Goal: Task Accomplishment & Management: Manage account settings

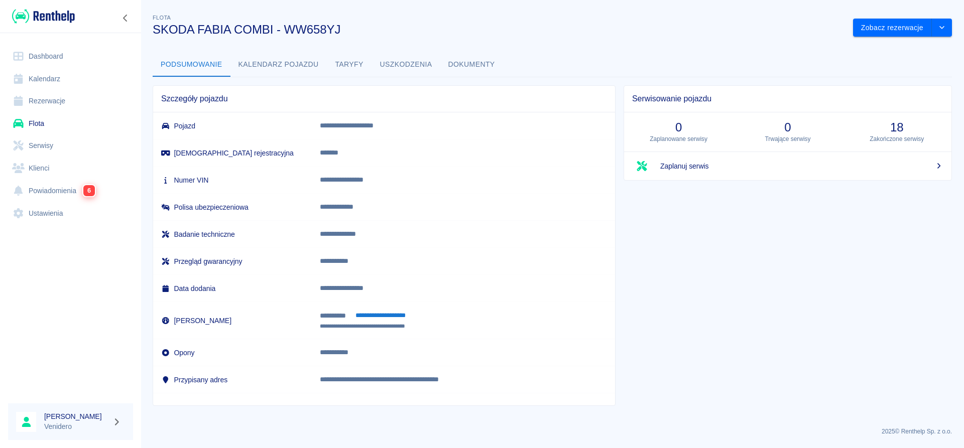
click at [460, 61] on button "Dokumenty" at bounding box center [471, 65] width 63 height 24
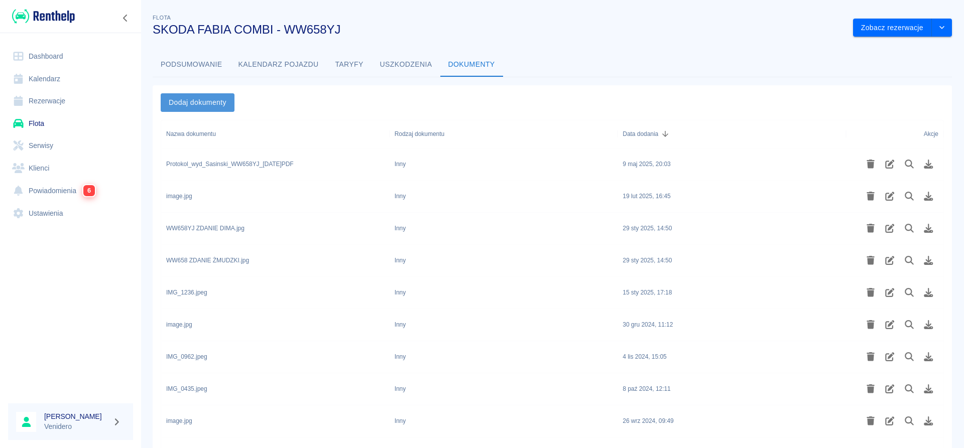
click at [213, 99] on button "Dodaj dokumenty" at bounding box center [198, 102] width 74 height 19
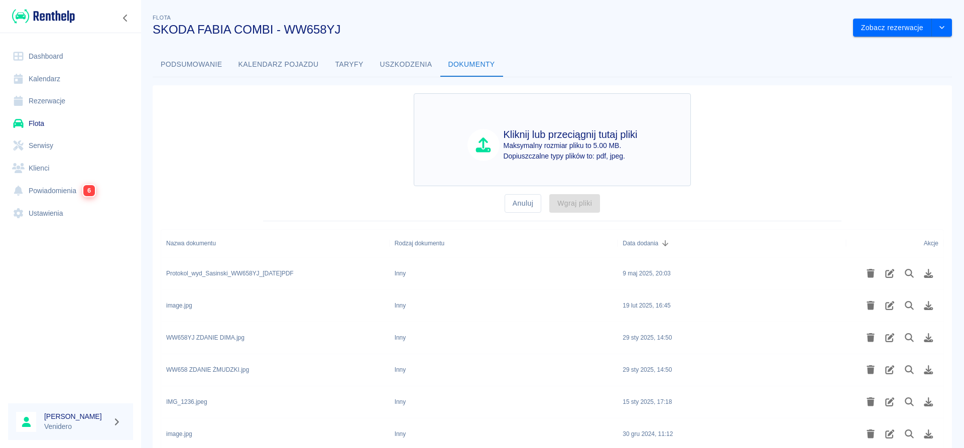
click at [558, 153] on p "Dopiuszczalne typy plików to: pdf, jpeg." at bounding box center [570, 156] width 134 height 11
type input "C:\fakepath\Zdanie_WW658YJ_Sasinski_zabranie.pdf"
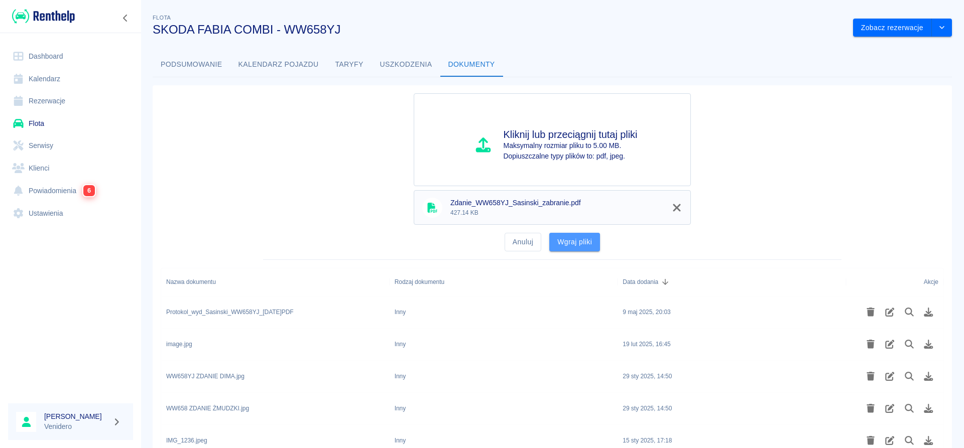
click at [574, 248] on button "Wgraj pliki" at bounding box center [574, 242] width 51 height 19
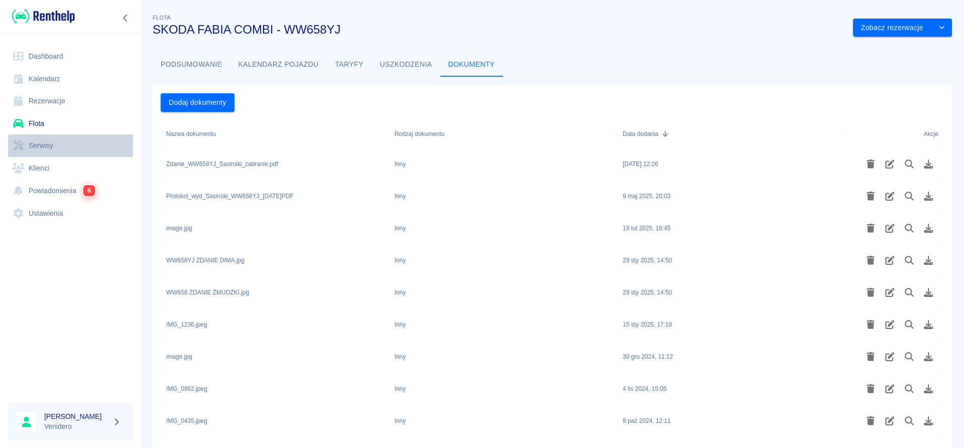
click at [38, 143] on link "Serwisy" at bounding box center [70, 146] width 125 height 23
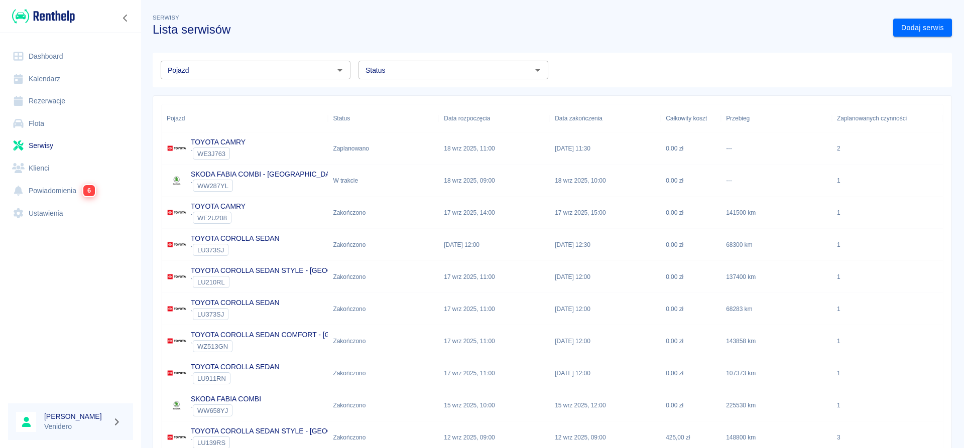
click at [462, 67] on input "Status" at bounding box center [444, 70] width 167 height 13
click at [388, 108] on li "W trakcie" at bounding box center [453, 108] width 190 height 17
type input "W trakcie"
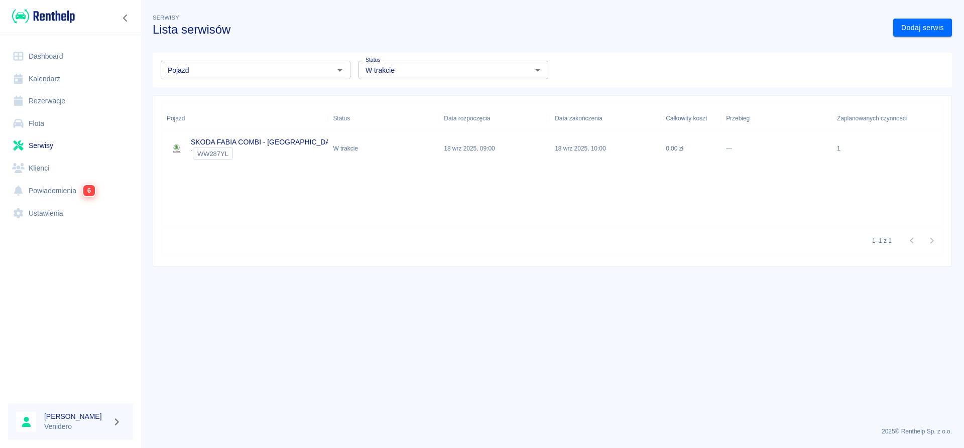
click at [251, 142] on p "SKODA FABIA COMBI - [GEOGRAPHIC_DATA]" at bounding box center [265, 142] width 149 height 11
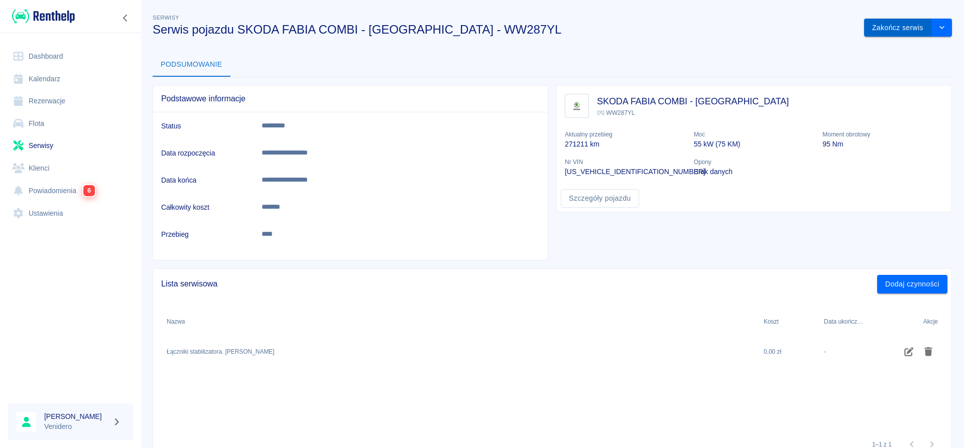
click at [888, 28] on button "Zakończ serwis" at bounding box center [898, 28] width 68 height 19
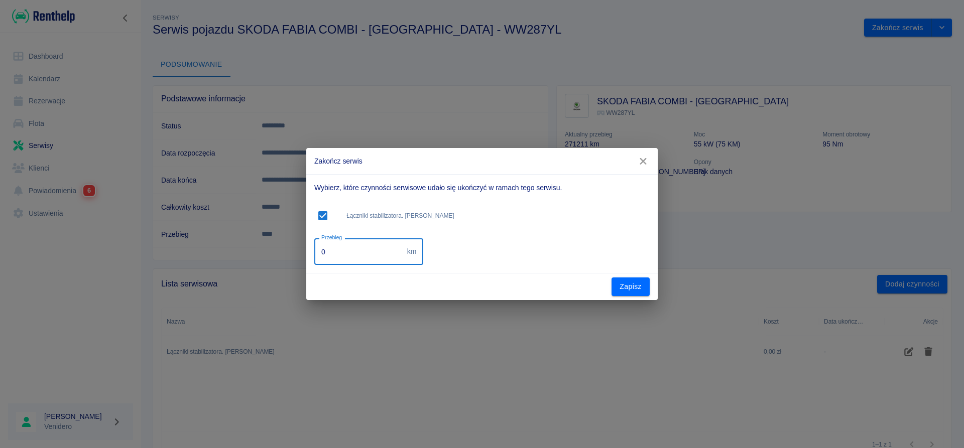
drag, startPoint x: 328, startPoint y: 255, endPoint x: 282, endPoint y: 252, distance: 46.3
click at [314, 255] on input "0" at bounding box center [358, 251] width 89 height 27
type input "283700"
click at [625, 281] on button "Zapisz" at bounding box center [630, 287] width 38 height 19
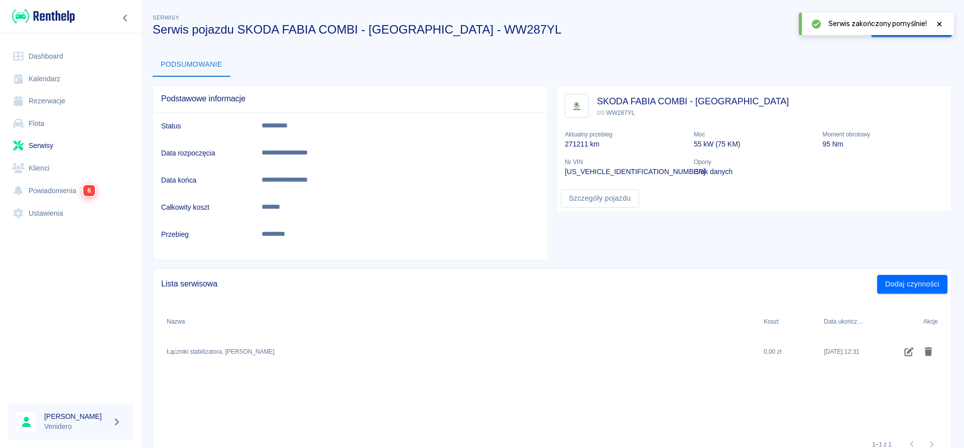
click at [43, 143] on link "Serwisy" at bounding box center [70, 146] width 125 height 23
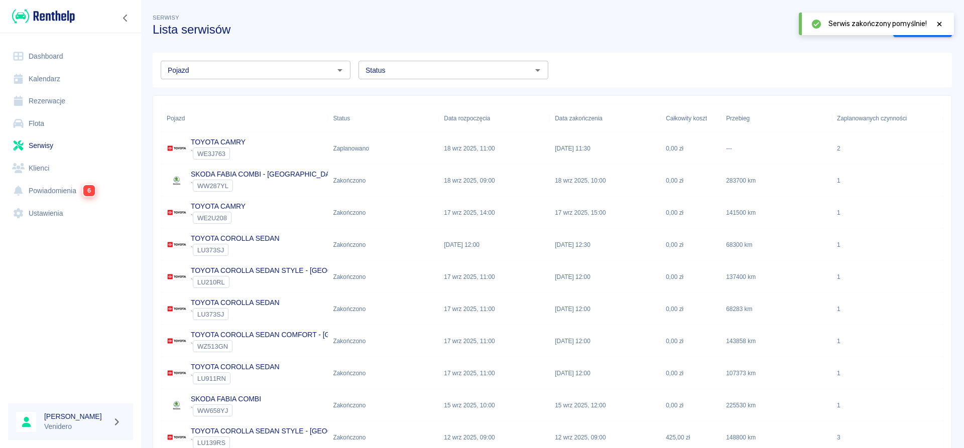
click at [436, 71] on input "Status" at bounding box center [444, 70] width 167 height 13
click at [405, 90] on li "Zaplanowano" at bounding box center [453, 91] width 190 height 17
type input "Zaplanowano"
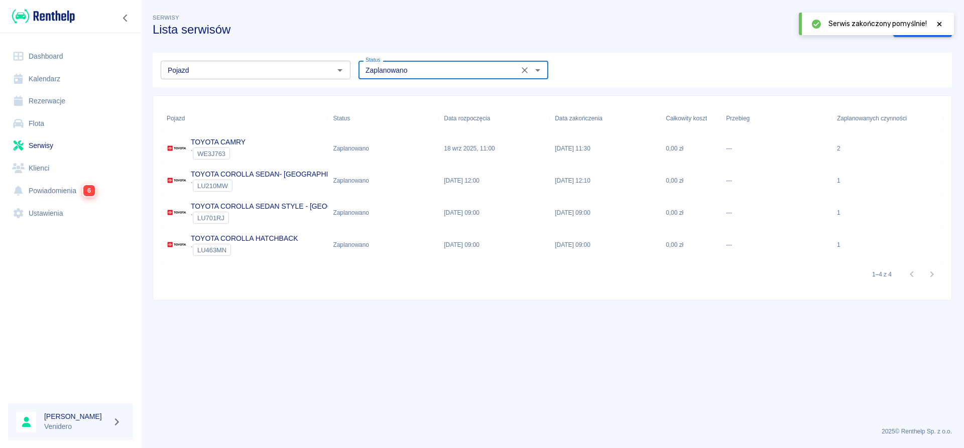
click at [241, 144] on p "TOYOTA CAMRY" at bounding box center [218, 142] width 55 height 11
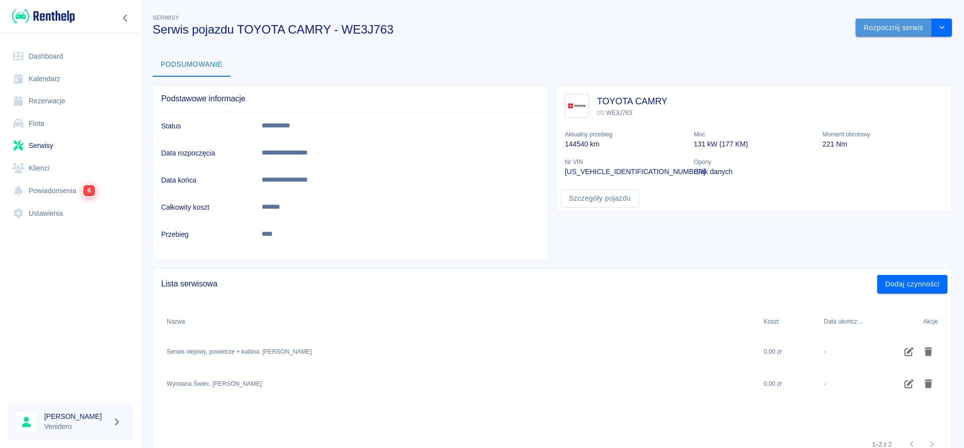
click at [870, 23] on button "Rozpocznij serwis" at bounding box center [893, 28] width 76 height 19
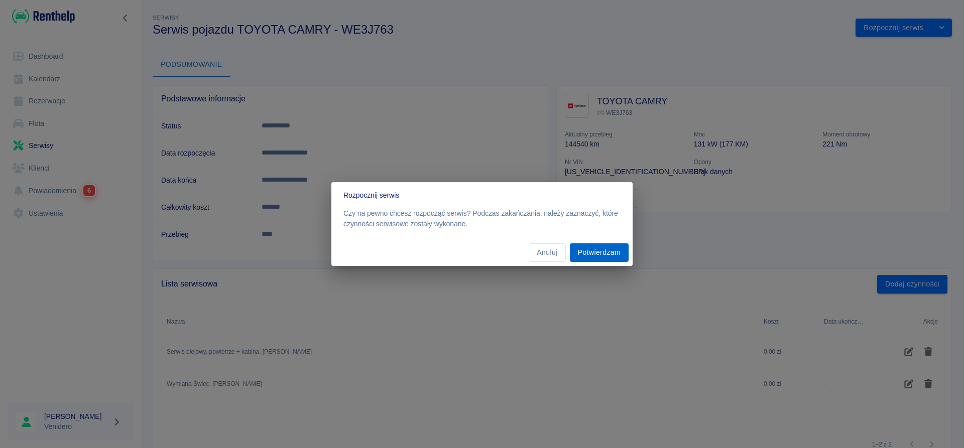
click at [613, 250] on button "Potwierdzam" at bounding box center [599, 252] width 59 height 19
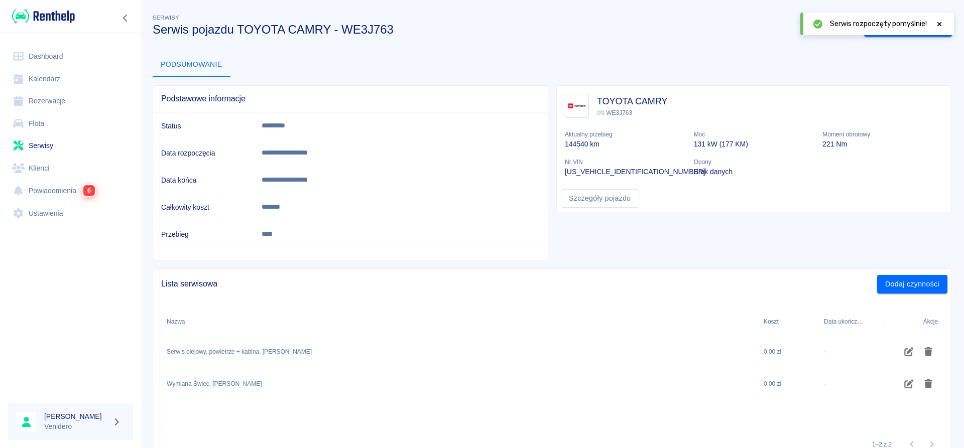
click at [940, 23] on icon at bounding box center [939, 24] width 5 height 5
click at [893, 28] on button "Zakończ serwis" at bounding box center [898, 28] width 68 height 19
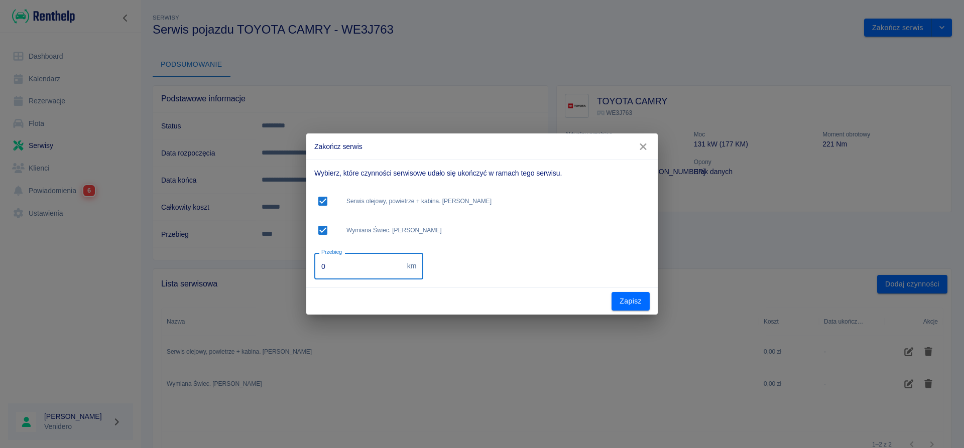
drag, startPoint x: 343, startPoint y: 266, endPoint x: 192, endPoint y: 274, distance: 150.8
click at [314, 274] on input "0" at bounding box center [358, 266] width 89 height 27
drag, startPoint x: 303, startPoint y: 270, endPoint x: 278, endPoint y: 269, distance: 25.1
click at [314, 270] on input "0" at bounding box center [358, 266] width 89 height 27
type input "177240"
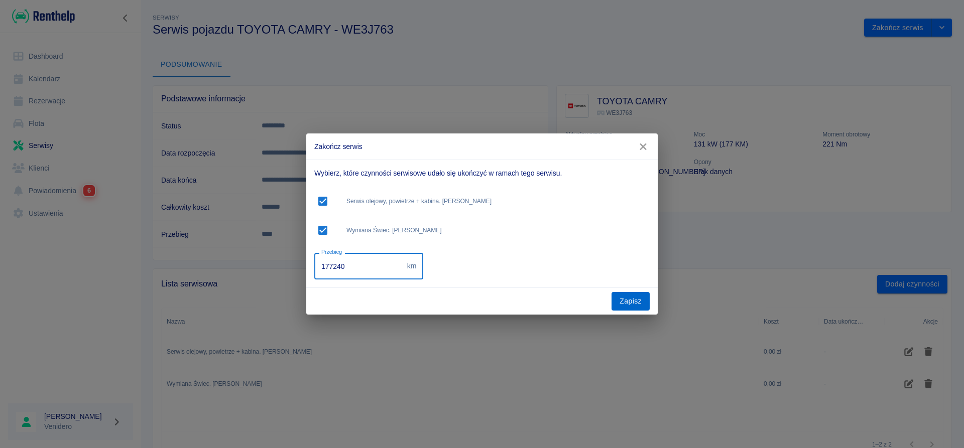
click at [623, 297] on button "Zapisz" at bounding box center [630, 301] width 38 height 19
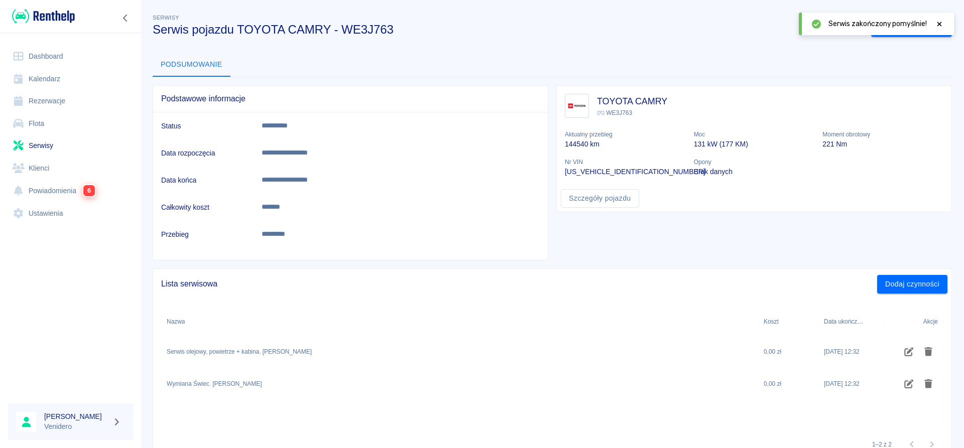
click at [940, 23] on icon at bounding box center [939, 24] width 5 height 5
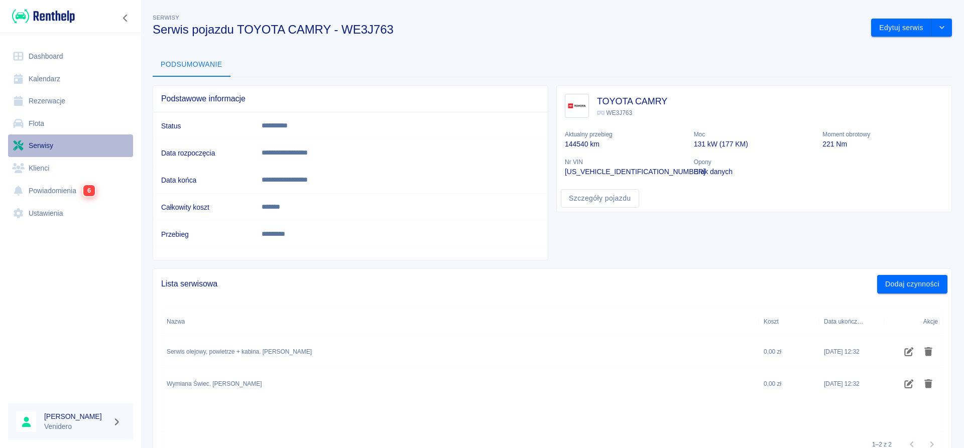
click at [45, 149] on link "Serwisy" at bounding box center [70, 146] width 125 height 23
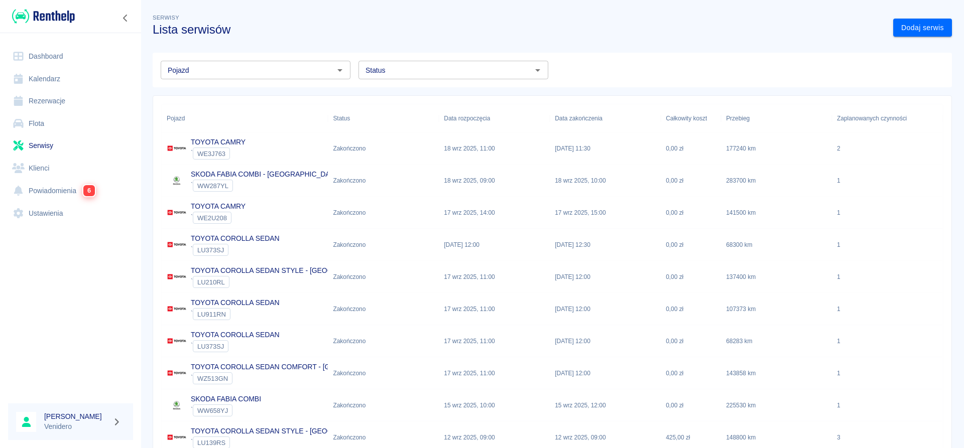
click at [405, 72] on input "Status" at bounding box center [444, 70] width 167 height 13
click at [403, 94] on li "Zaplanowano" at bounding box center [453, 91] width 190 height 17
type input "Zaplanowano"
